Goal: Information Seeking & Learning: Learn about a topic

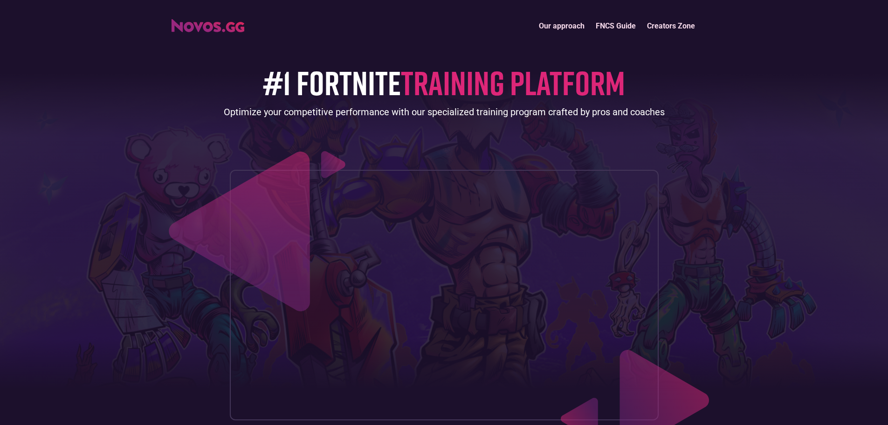
click at [572, 24] on link "Our approach" at bounding box center [561, 26] width 57 height 20
click at [610, 18] on link "FNCS Guide" at bounding box center [615, 26] width 51 height 20
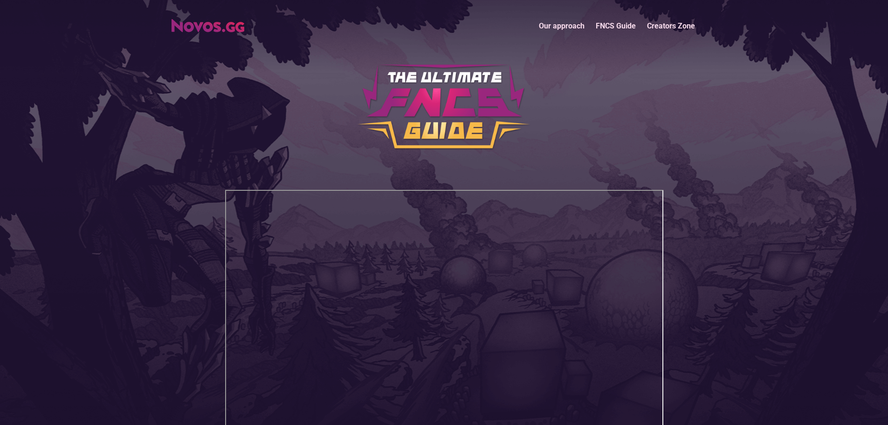
click at [219, 21] on img "home" at bounding box center [208, 25] width 73 height 13
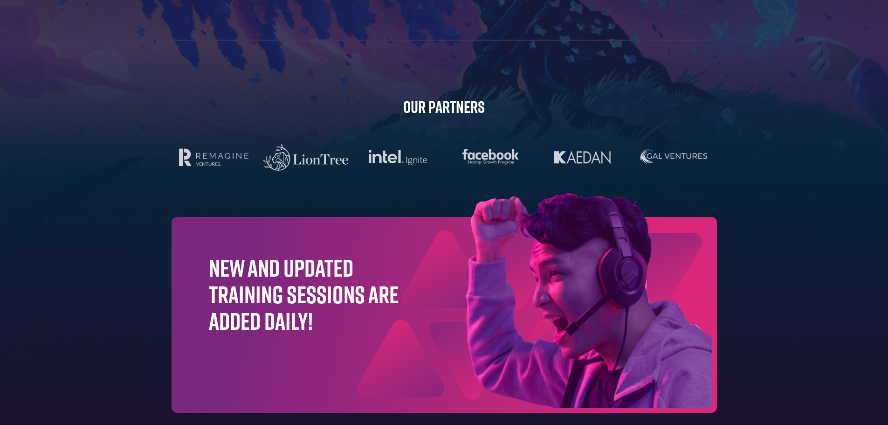
scroll to position [2959, 0]
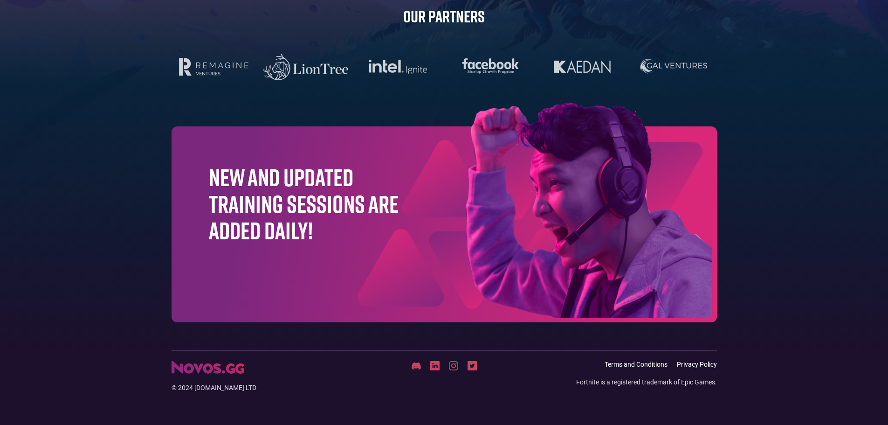
click at [497, 168] on img at bounding box center [542, 212] width 350 height 219
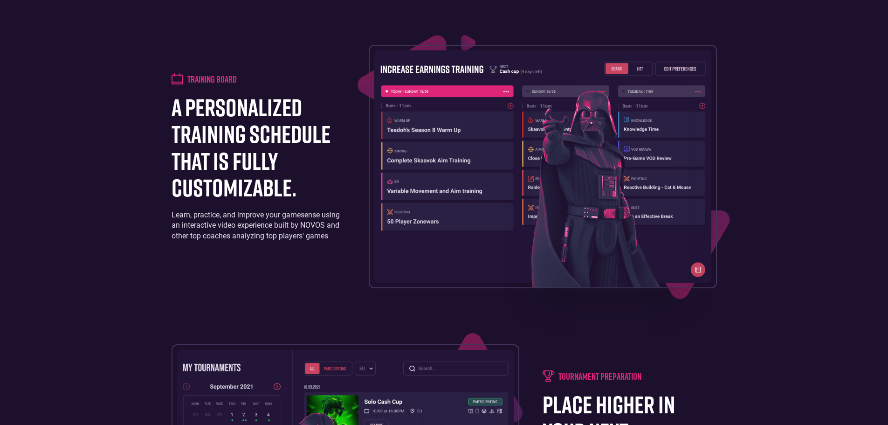
scroll to position [583, 0]
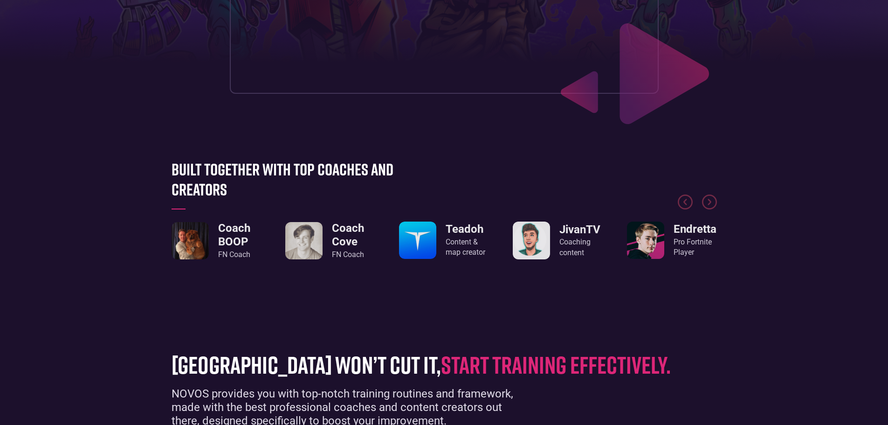
scroll to position [373, 0]
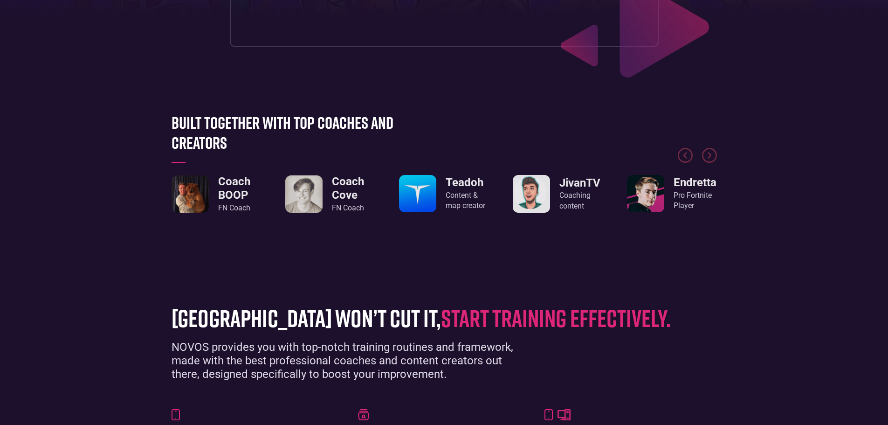
click at [308, 210] on img "6 / 8" at bounding box center [303, 193] width 37 height 37
click at [336, 194] on h3 "Coach Cove" at bounding box center [354, 188] width 44 height 27
click at [329, 196] on link "Coach Cove FN Coach" at bounding box center [330, 194] width 90 height 38
click at [290, 186] on img "6 / 8" at bounding box center [303, 193] width 37 height 37
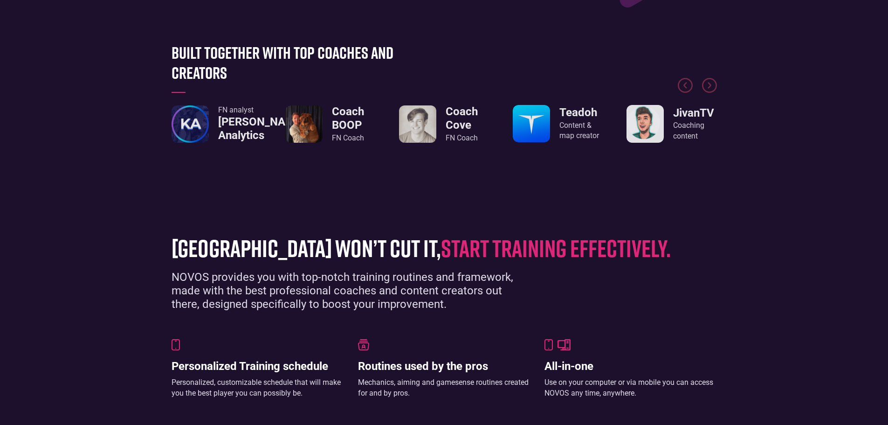
scroll to position [0, 0]
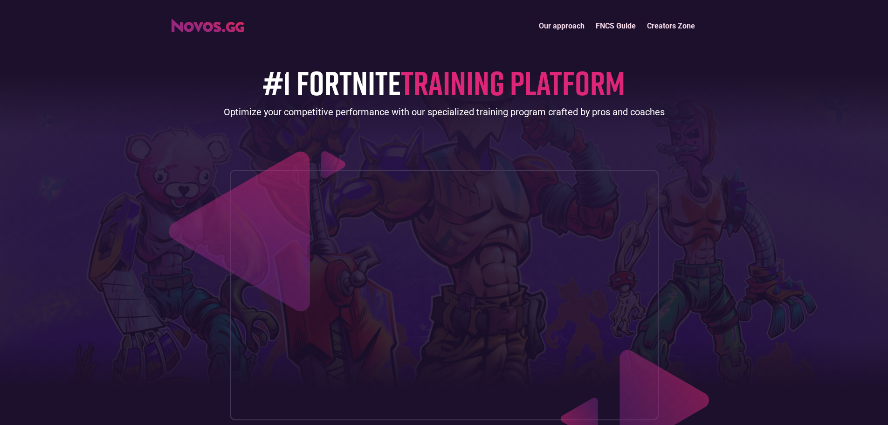
click at [577, 19] on link "Our approach" at bounding box center [561, 26] width 57 height 20
click at [678, 28] on link "Creators Zone" at bounding box center [670, 26] width 59 height 20
